Goal: Task Accomplishment & Management: Complete application form

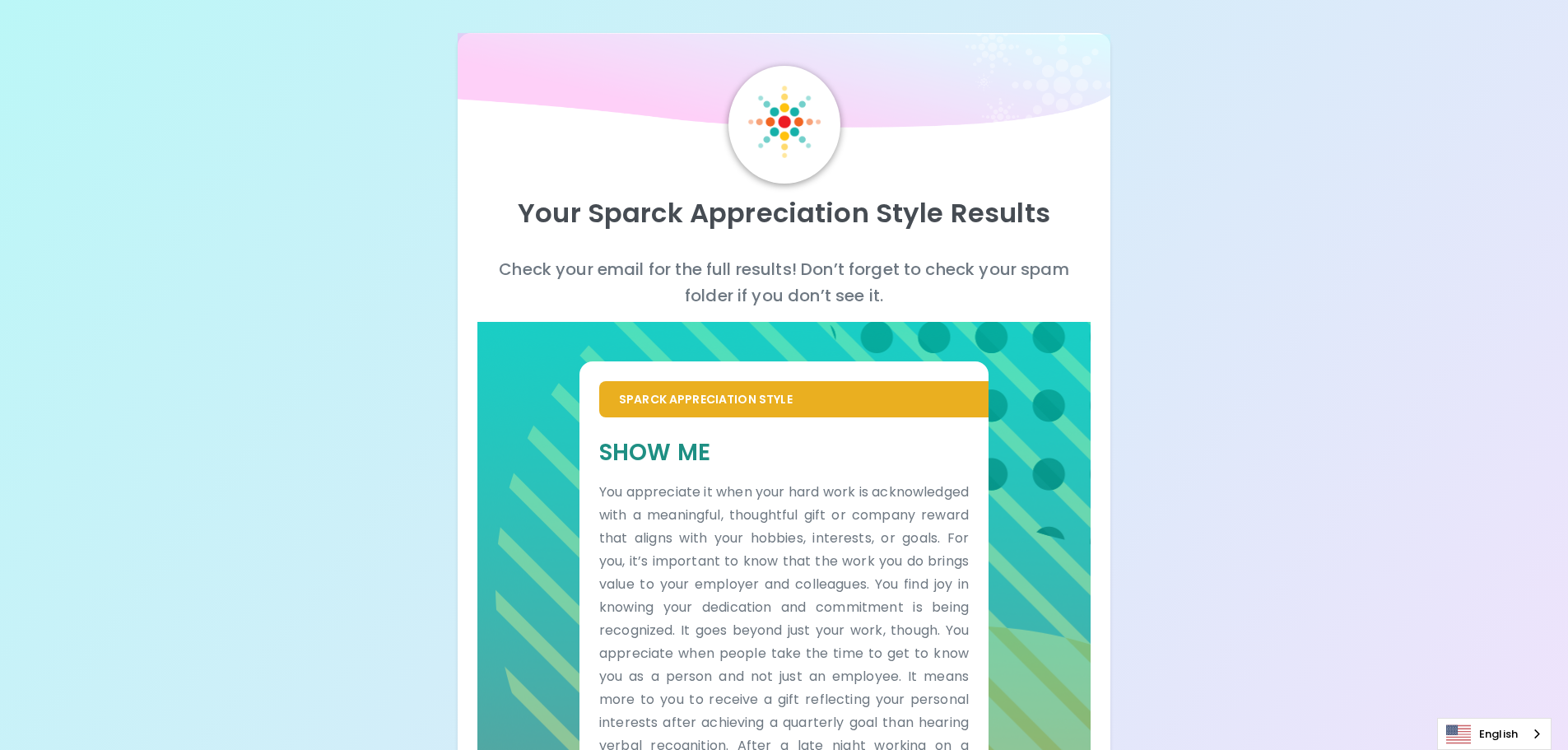
scroll to position [241, 0]
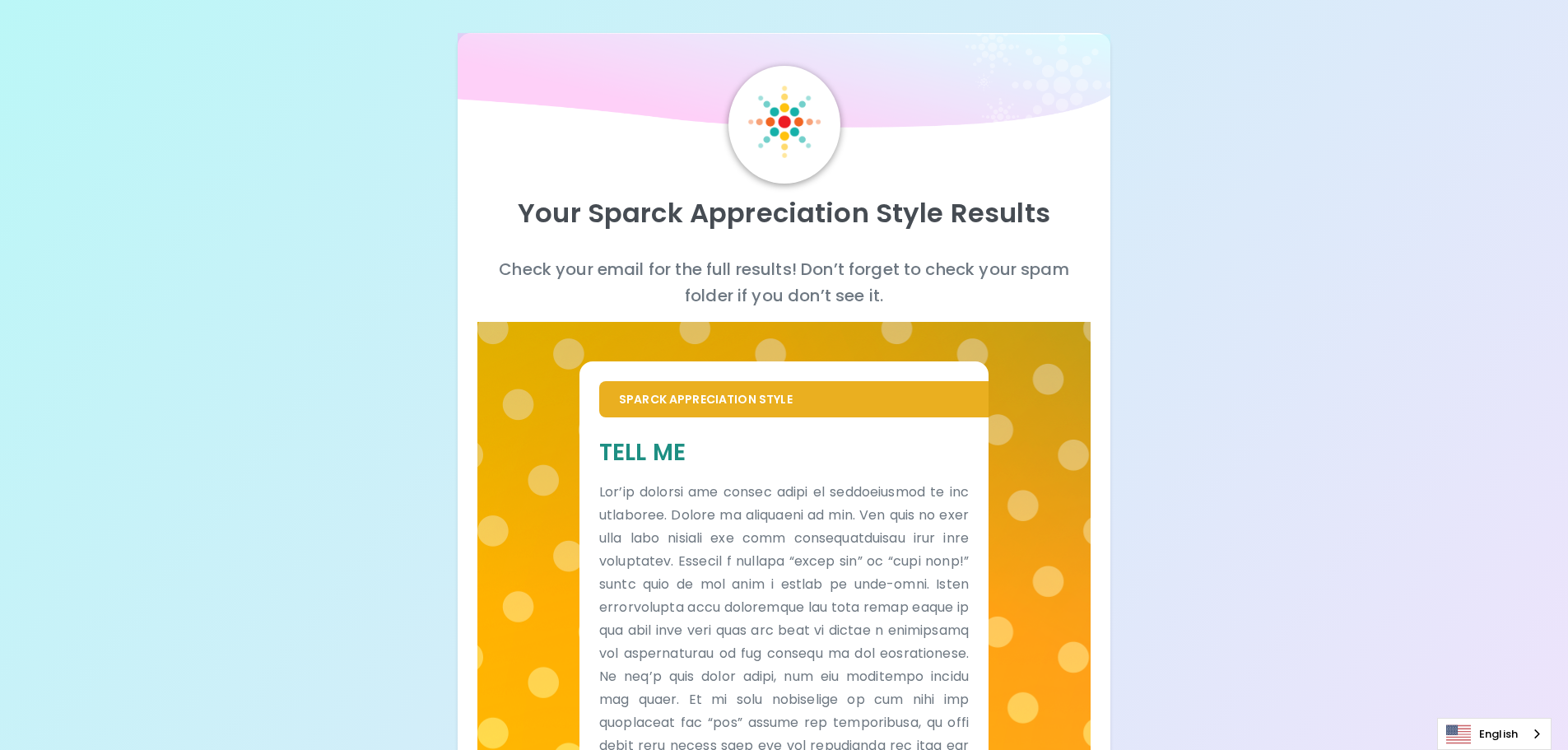
scroll to position [311, 0]
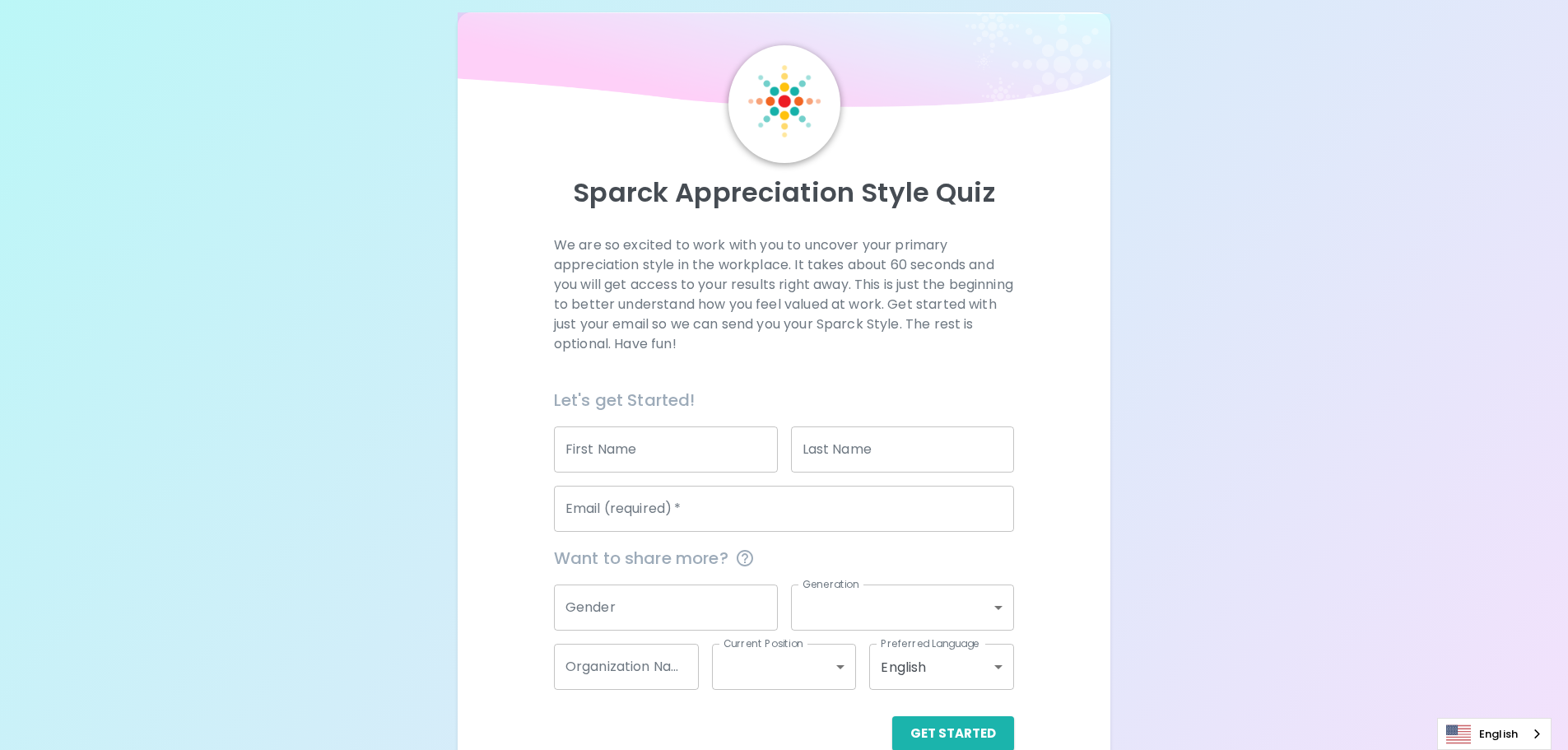
scroll to position [54, 0]
